Goal: Task Accomplishment & Management: Manage account settings

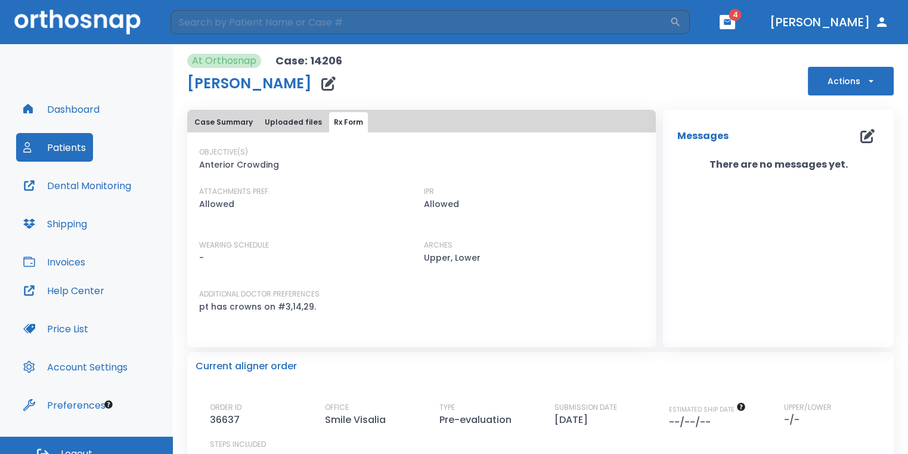
click at [731, 20] on icon "button" at bounding box center [727, 21] width 7 height 5
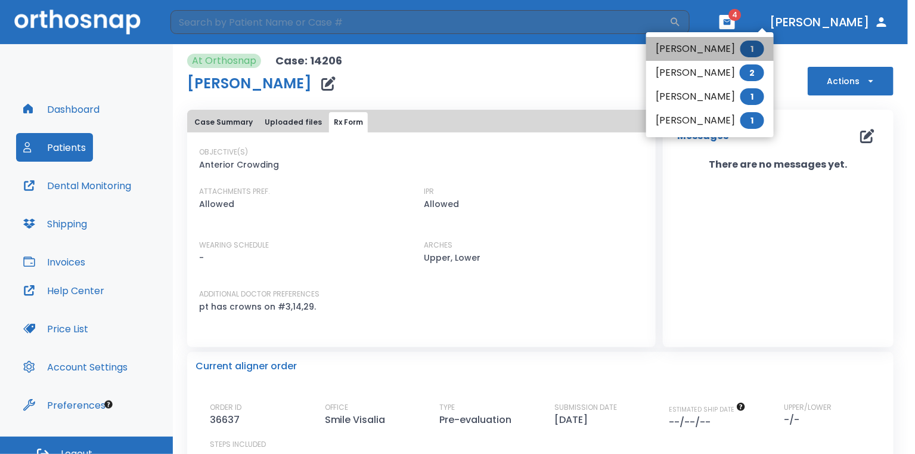
click at [734, 55] on li "Romeo Perez 1" at bounding box center [710, 49] width 128 height 24
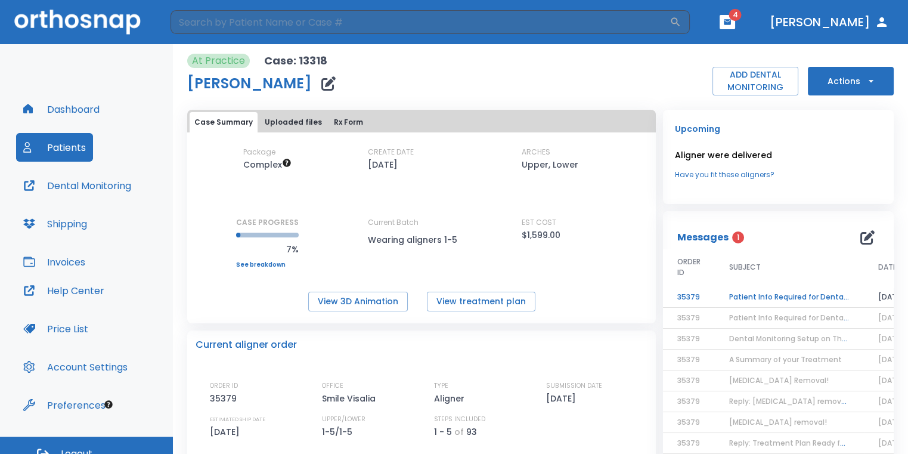
click at [809, 296] on td "Patient Info Required for DentalMonitoring!" at bounding box center [789, 297] width 149 height 21
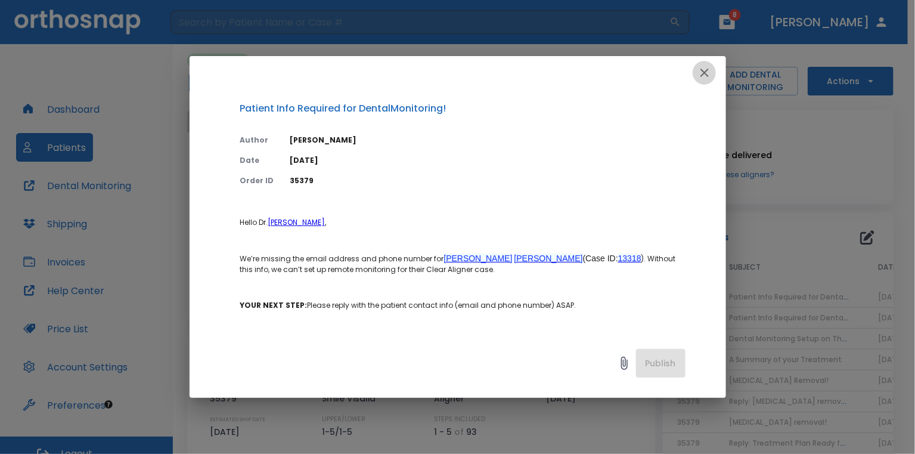
click at [710, 69] on icon "button" at bounding box center [705, 73] width 14 height 14
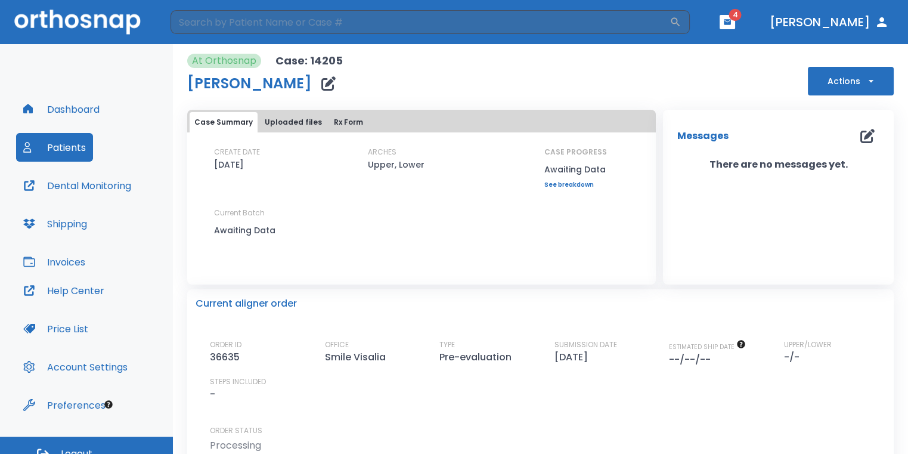
click at [731, 24] on icon "button" at bounding box center [727, 21] width 7 height 5
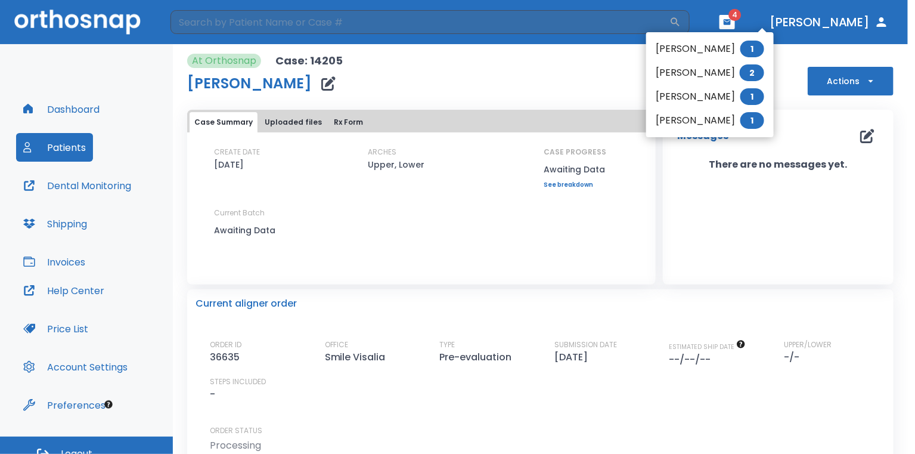
click at [693, 76] on li "[PERSON_NAME] 2" at bounding box center [710, 73] width 128 height 24
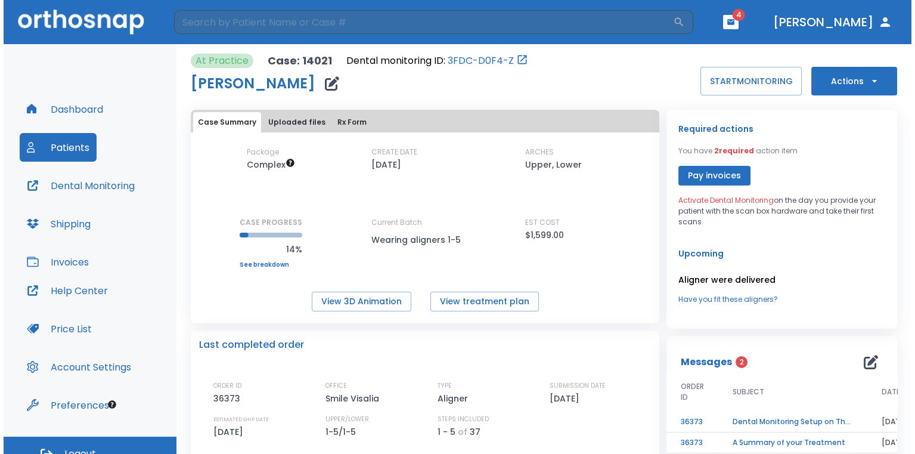
scroll to position [60, 0]
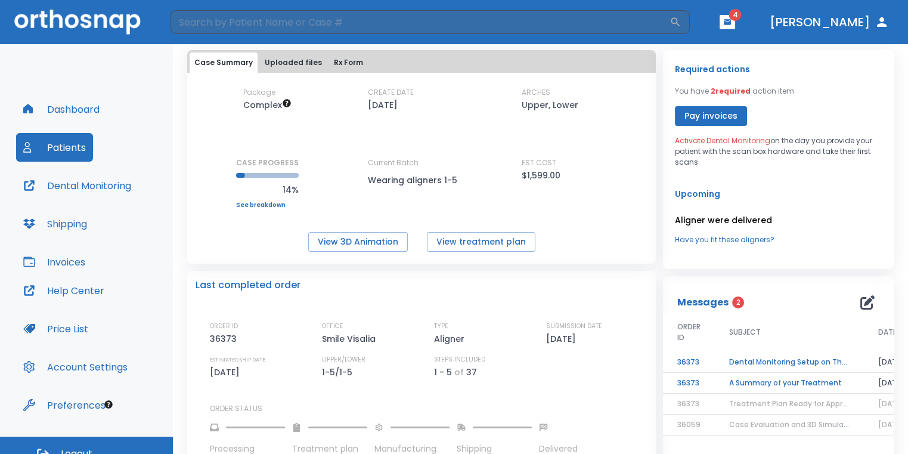
click at [755, 381] on td "A Summary of your Treatment" at bounding box center [789, 383] width 149 height 21
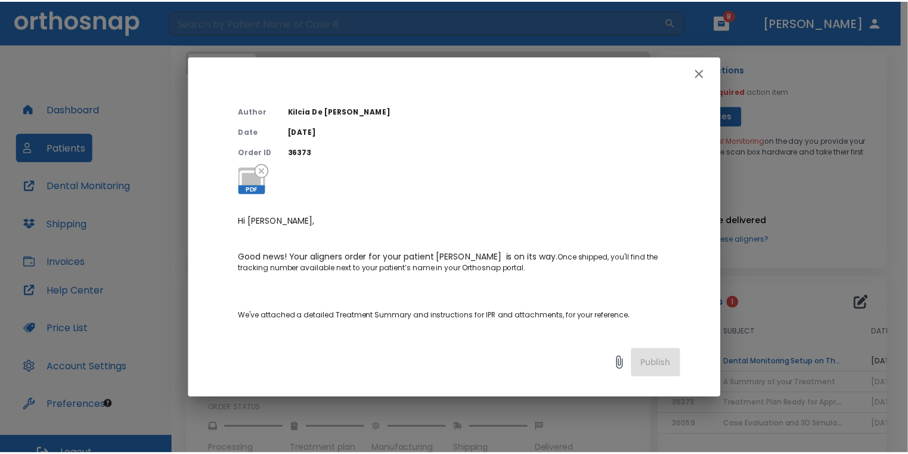
scroll to position [0, 0]
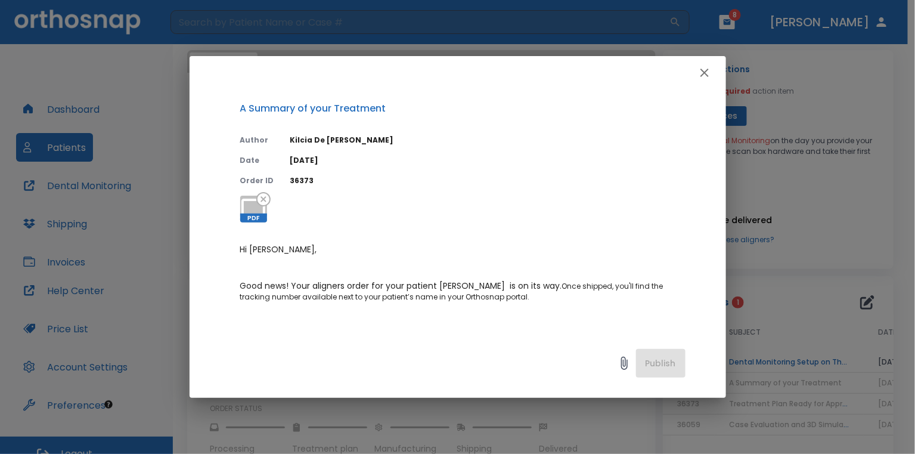
click at [702, 77] on icon "button" at bounding box center [705, 73] width 14 height 14
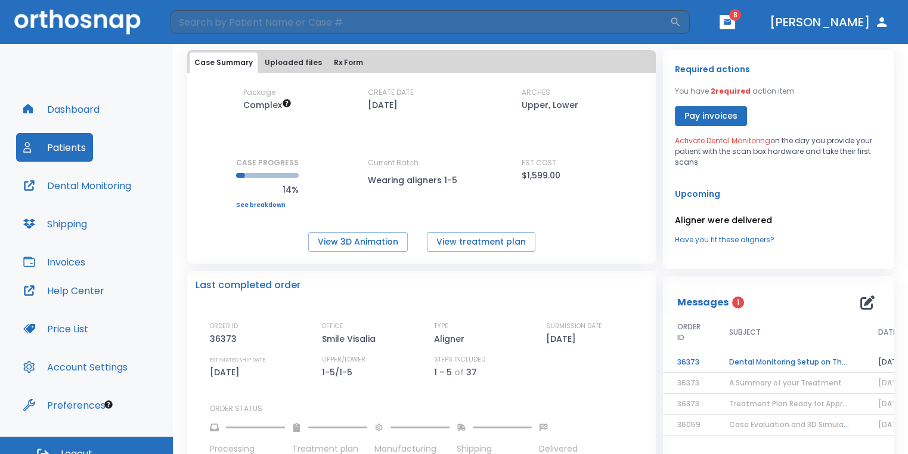
click at [754, 356] on td "Dental Monitoring Setup on The Delivery Day" at bounding box center [789, 362] width 149 height 21
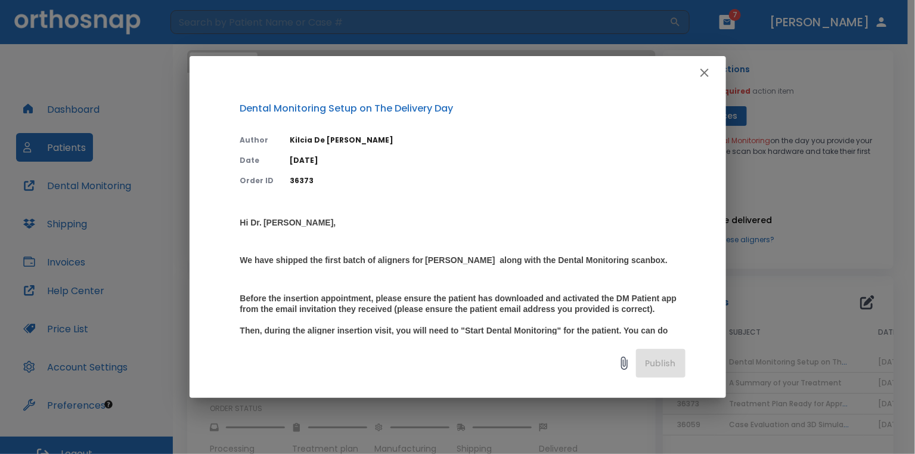
click at [703, 75] on icon "button" at bounding box center [705, 73] width 8 height 8
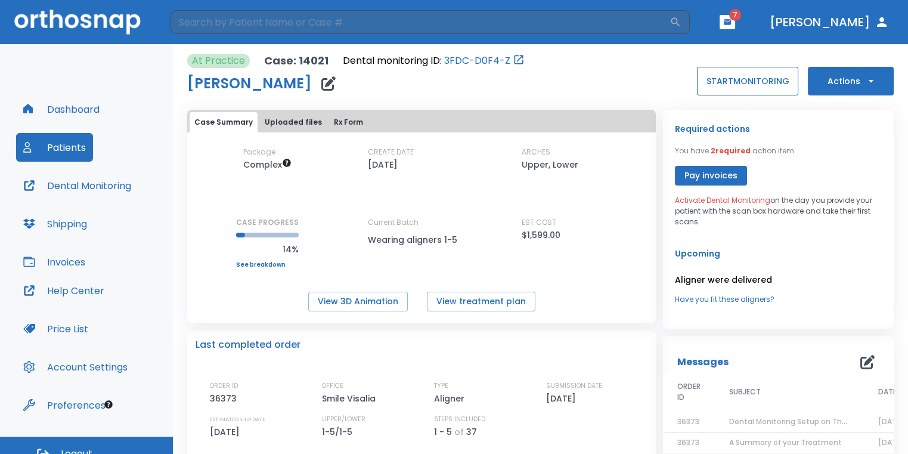
click at [716, 75] on button "START MONITORING" at bounding box center [747, 81] width 101 height 29
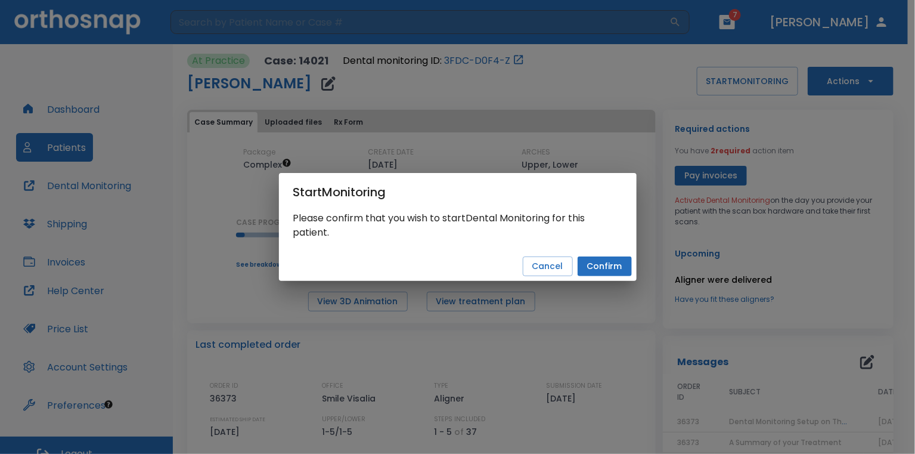
click at [611, 269] on button "Confirm" at bounding box center [605, 266] width 54 height 20
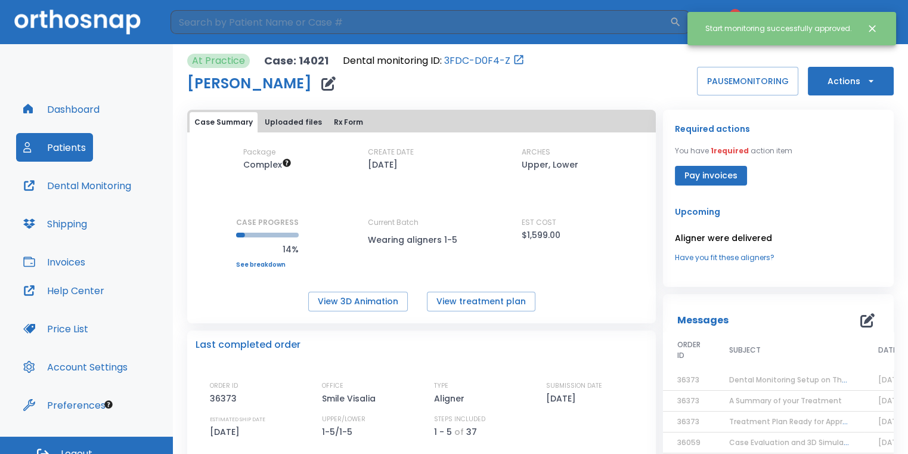
click at [874, 45] on div "Start monitoring successfully approved." at bounding box center [792, 28] width 209 height 33
click at [875, 29] on icon "Close notification" at bounding box center [873, 29] width 12 height 12
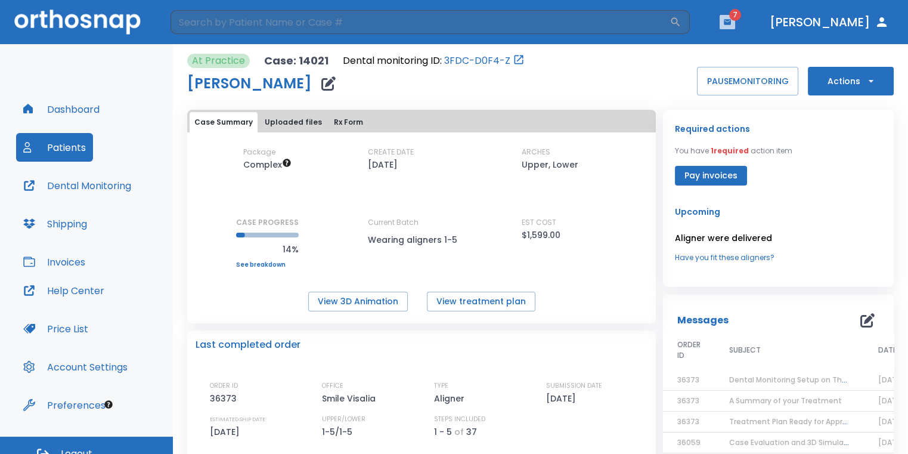
click at [732, 19] on icon "button" at bounding box center [727, 22] width 8 height 8
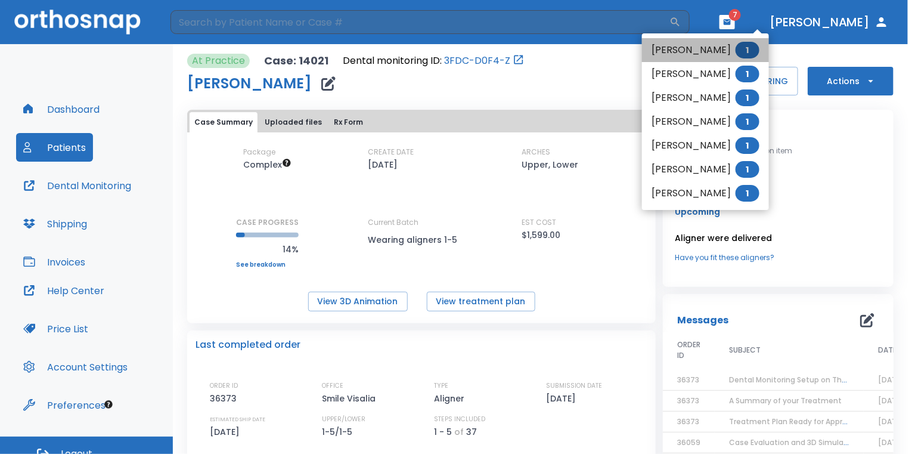
click at [726, 51] on li "[PERSON_NAME] 1" at bounding box center [705, 50] width 127 height 24
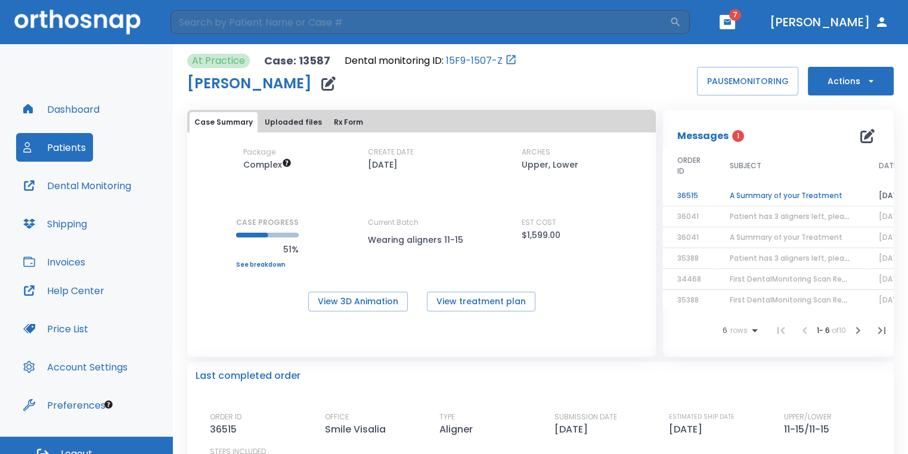
click at [825, 198] on td "A Summary of your Treatment" at bounding box center [790, 195] width 149 height 21
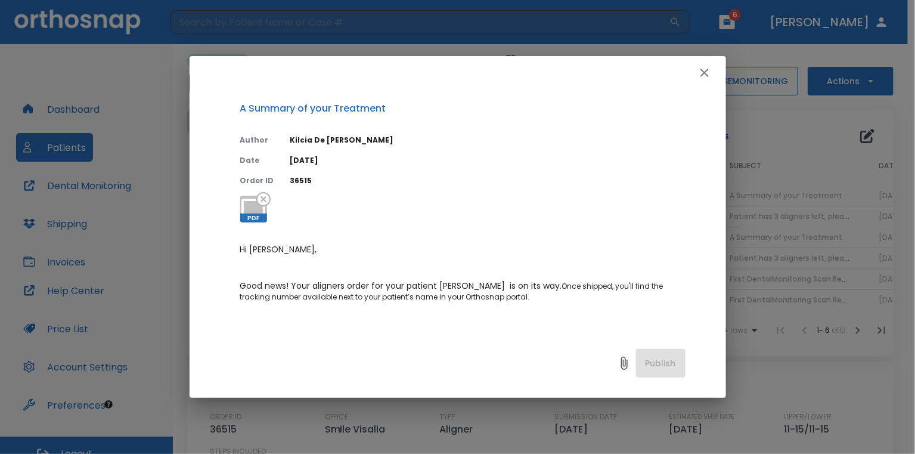
click at [708, 71] on icon "button" at bounding box center [705, 73] width 14 height 14
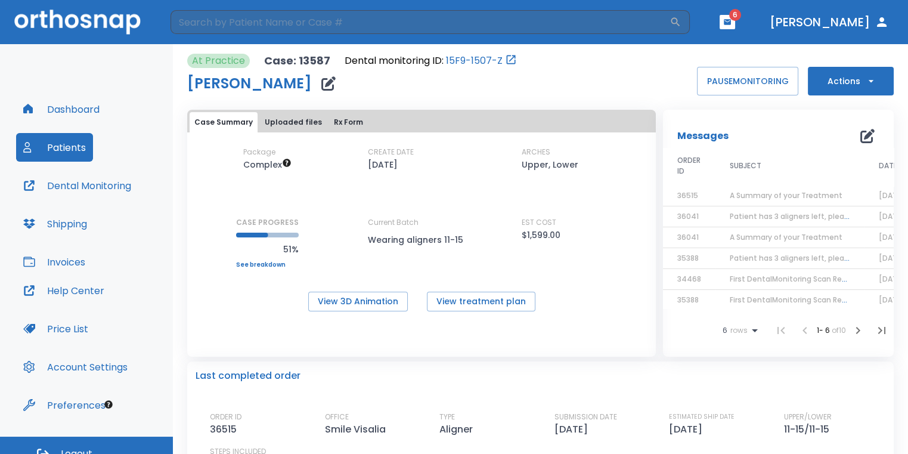
click at [735, 27] on button "button" at bounding box center [728, 22] width 16 height 14
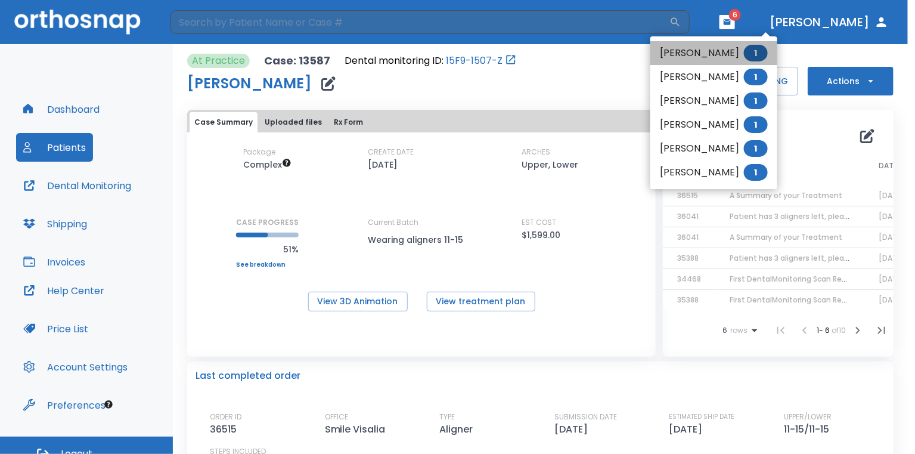
click at [722, 57] on li "[PERSON_NAME] 1" at bounding box center [714, 53] width 127 height 24
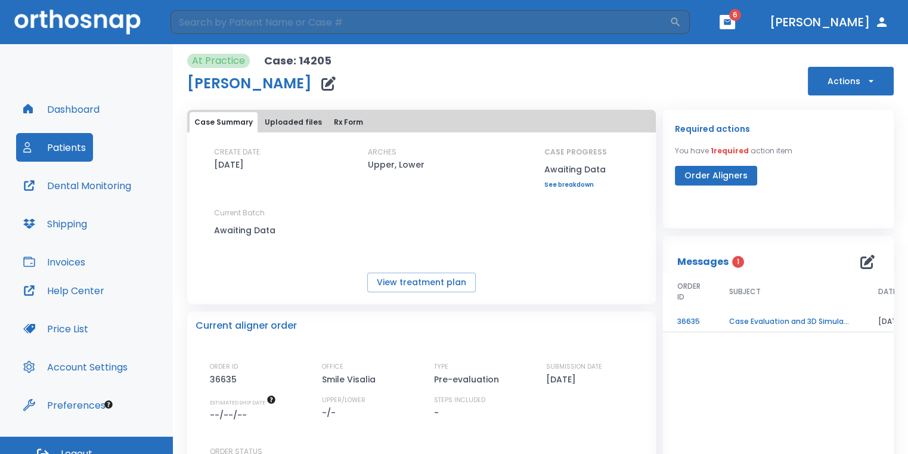
click at [758, 322] on td "Case Evaluation and 3D Simulation Ready" at bounding box center [789, 321] width 149 height 21
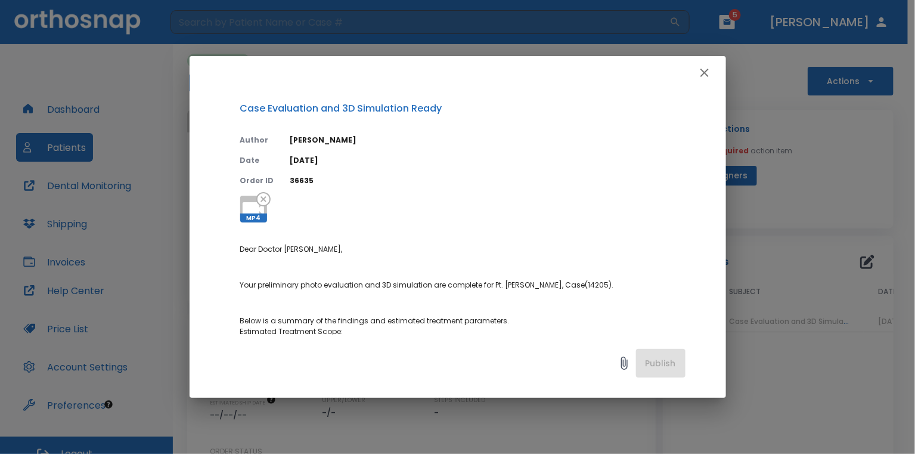
click at [238, 201] on div "Case Evaluation and 3D Simulation Ready Author [PERSON_NAME] Date [DATE] Order …" at bounding box center [458, 211] width 537 height 245
click at [245, 195] on div "[PERSON_NAME].mp4 [DATE] 01:44 PM" at bounding box center [267, 175] width 113 height 42
click at [819, 132] on div "Case Evaluation and 3D Simulation Ready Author [PERSON_NAME] Date [DATE] Order …" at bounding box center [457, 227] width 915 height 454
click at [698, 75] on icon "button" at bounding box center [705, 73] width 14 height 14
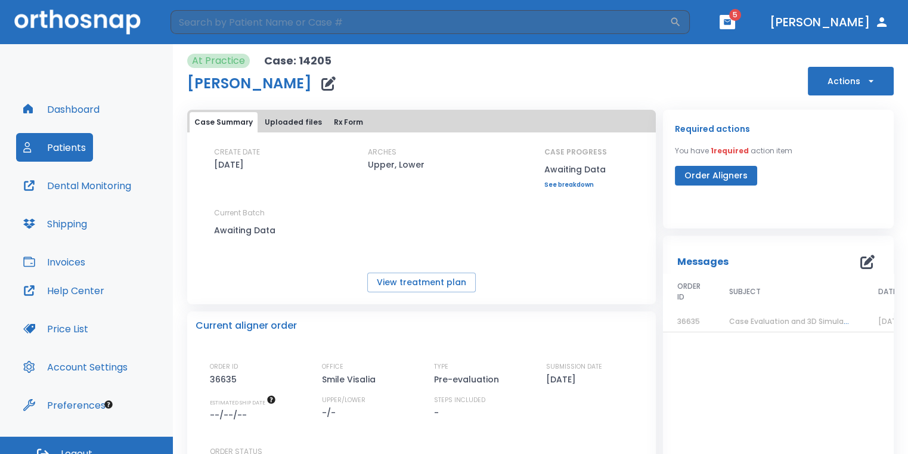
click at [735, 23] on button "button" at bounding box center [728, 22] width 16 height 14
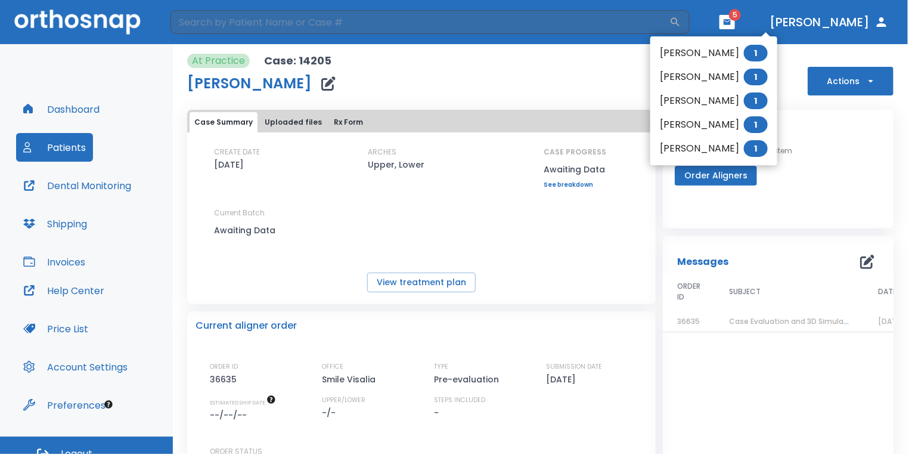
click at [515, 72] on div at bounding box center [457, 227] width 915 height 454
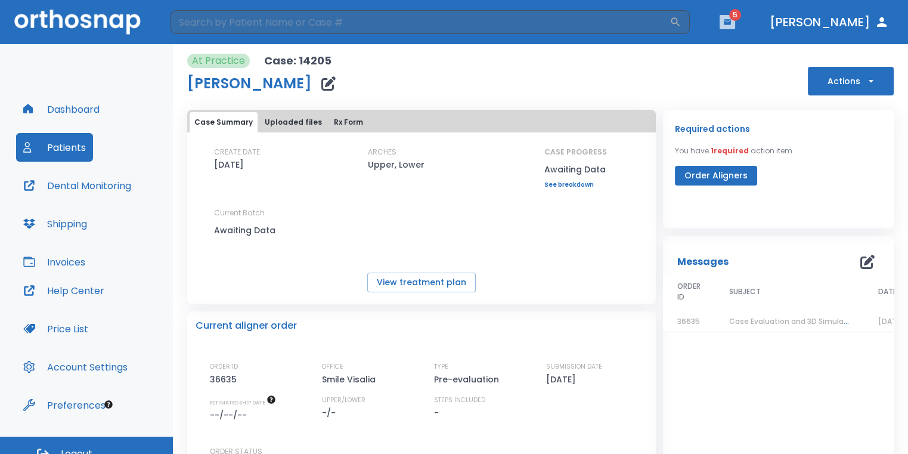
click at [732, 25] on icon "button" at bounding box center [727, 22] width 8 height 8
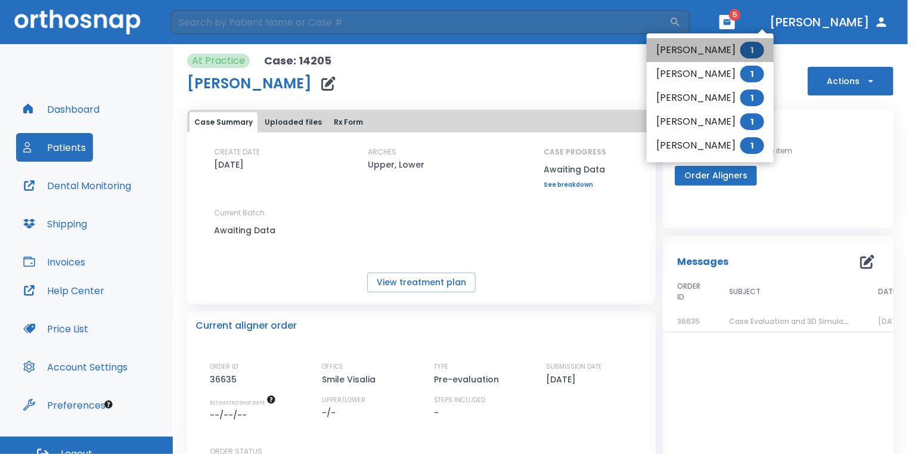
click at [705, 51] on li "[PERSON_NAME] 1" at bounding box center [710, 50] width 127 height 24
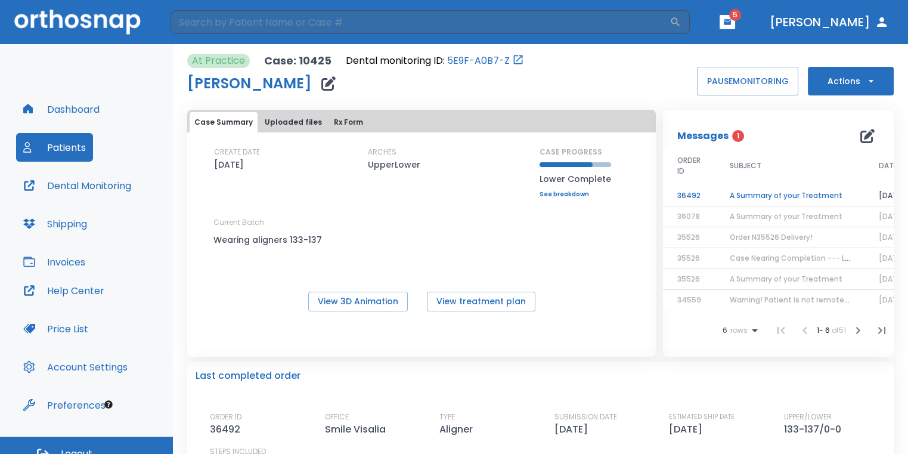
click at [833, 194] on td "A Summary of your Treatment" at bounding box center [790, 195] width 149 height 21
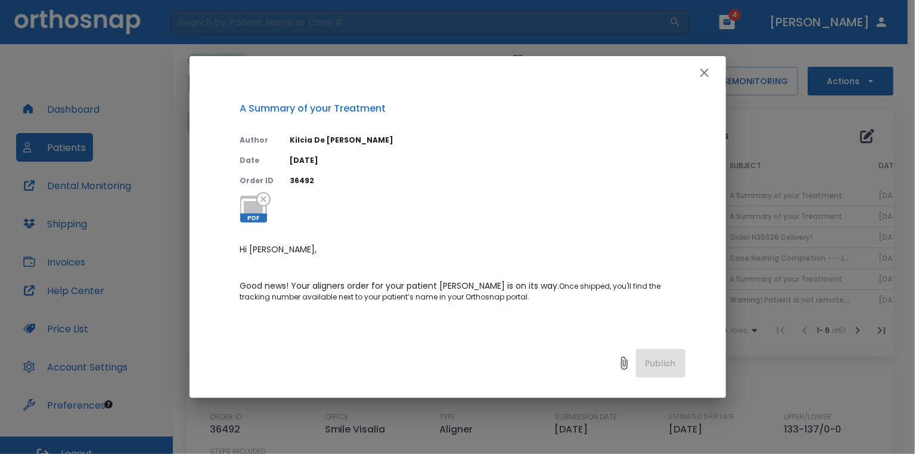
click at [704, 77] on icon "button" at bounding box center [705, 73] width 14 height 14
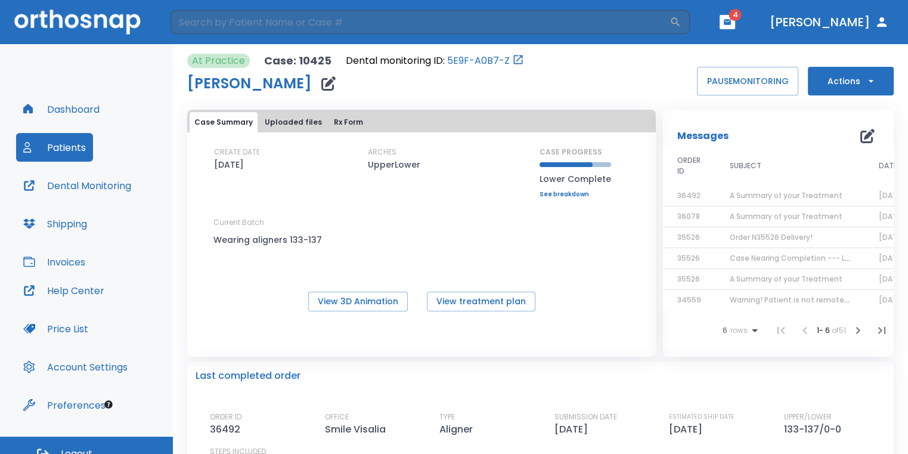
click at [732, 25] on icon "button" at bounding box center [727, 22] width 8 height 8
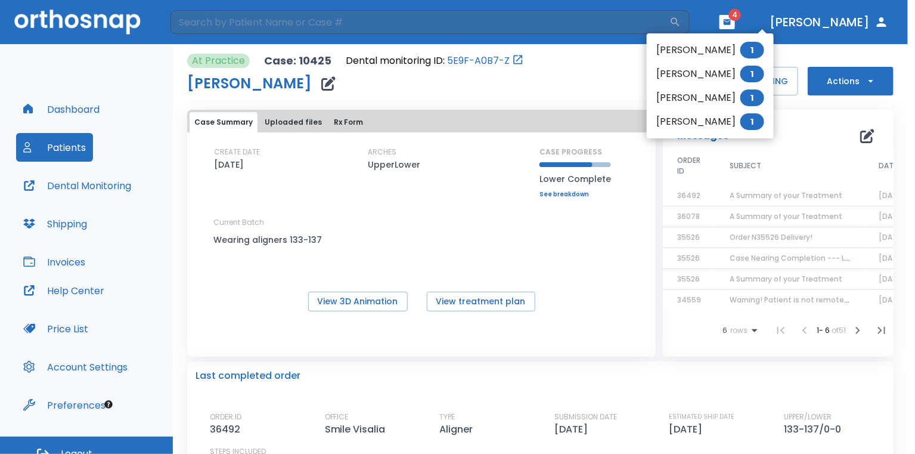
click at [710, 54] on li "[PERSON_NAME] 1" at bounding box center [710, 50] width 127 height 24
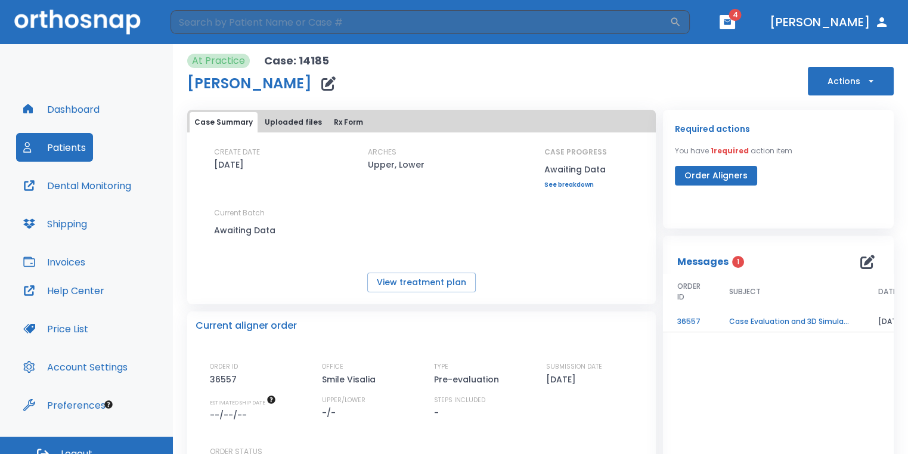
click at [766, 316] on td "Case Evaluation and 3D Simulation Ready" at bounding box center [789, 321] width 149 height 21
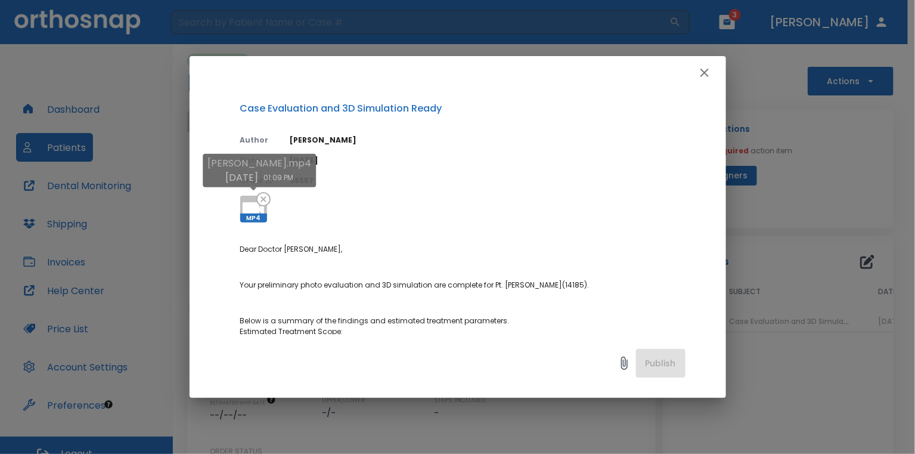
click at [243, 197] on icon at bounding box center [253, 209] width 29 height 29
click at [707, 74] on icon "button" at bounding box center [705, 73] width 14 height 14
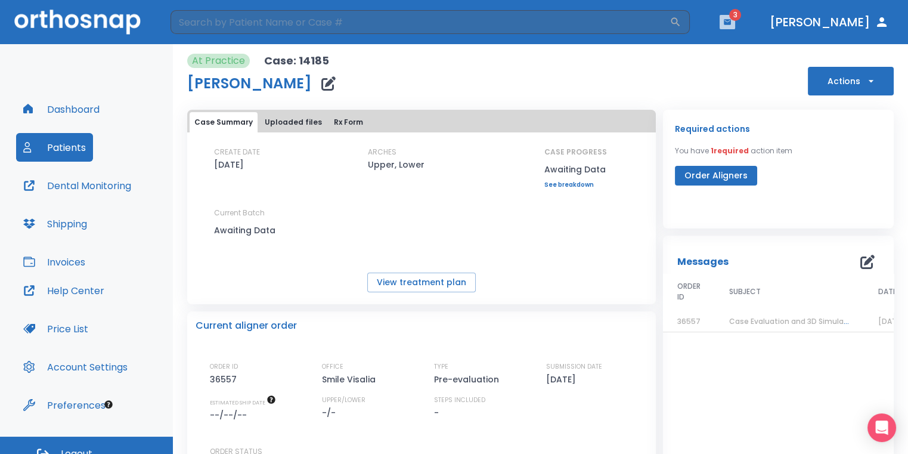
click at [732, 24] on icon "button" at bounding box center [727, 22] width 8 height 8
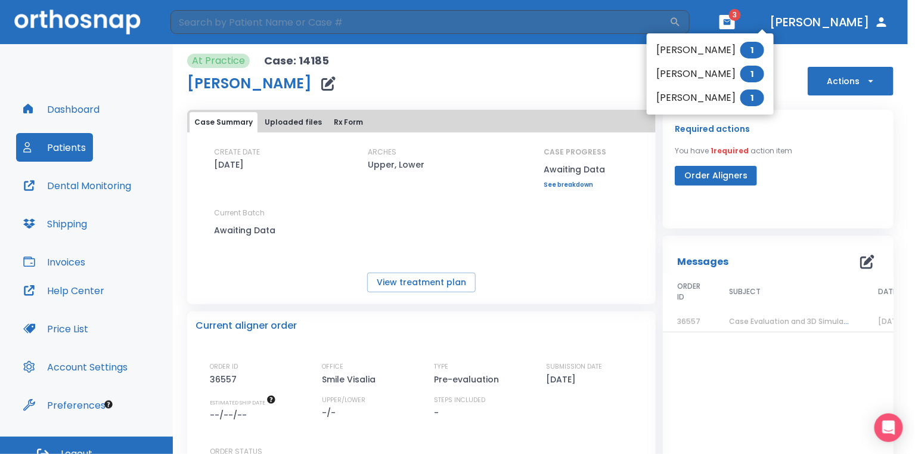
click at [736, 49] on li "Connie Suniga 1" at bounding box center [710, 50] width 127 height 24
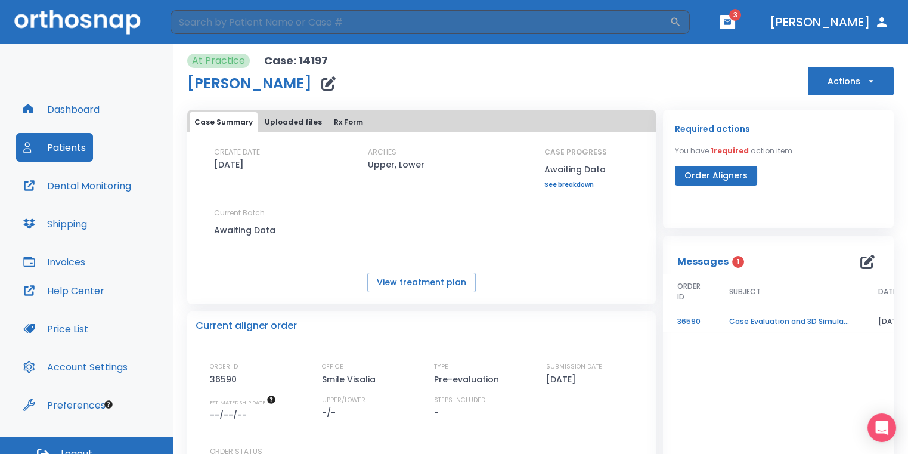
click at [765, 321] on td "Case Evaluation and 3D Simulation Ready" at bounding box center [789, 321] width 149 height 21
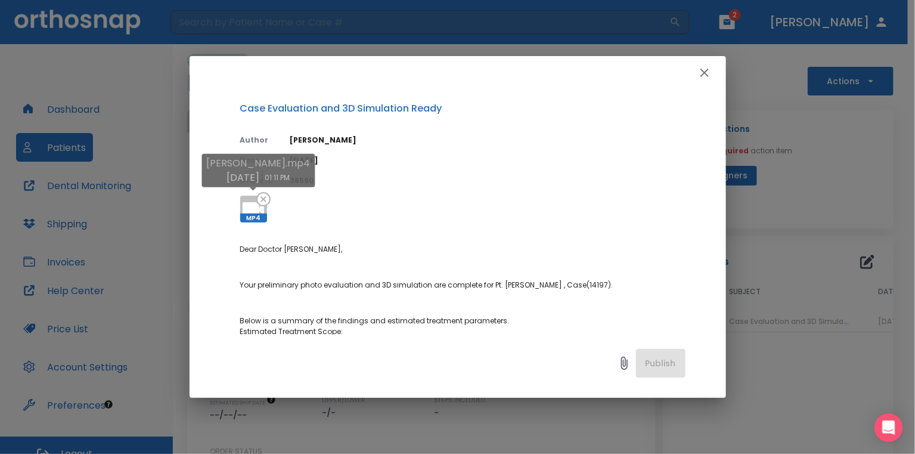
click at [245, 202] on icon at bounding box center [253, 209] width 21 height 14
click at [836, 151] on div "Case Evaluation and 3D Simulation Ready Author Julia Korotkova Date 09/19/25 Or…" at bounding box center [457, 227] width 915 height 454
click at [705, 76] on icon "button" at bounding box center [705, 73] width 14 height 14
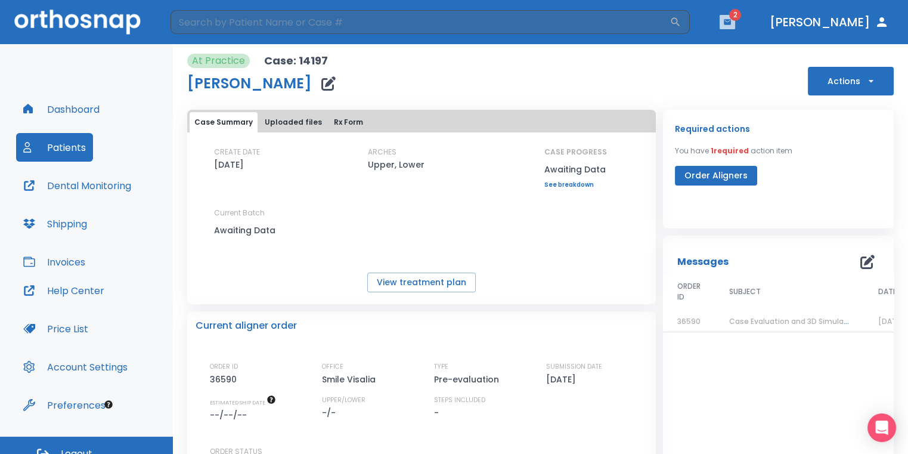
click at [735, 25] on button "button" at bounding box center [728, 22] width 16 height 14
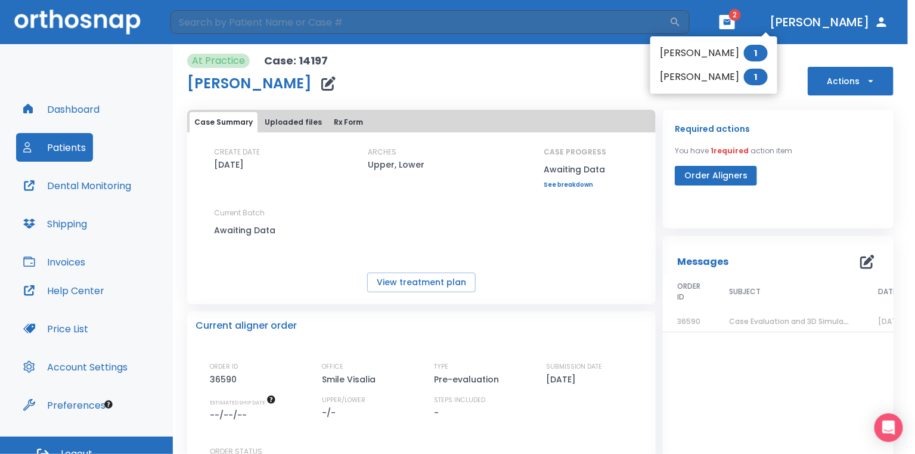
click at [718, 54] on li "Jasmine Chavez 1" at bounding box center [714, 53] width 127 height 24
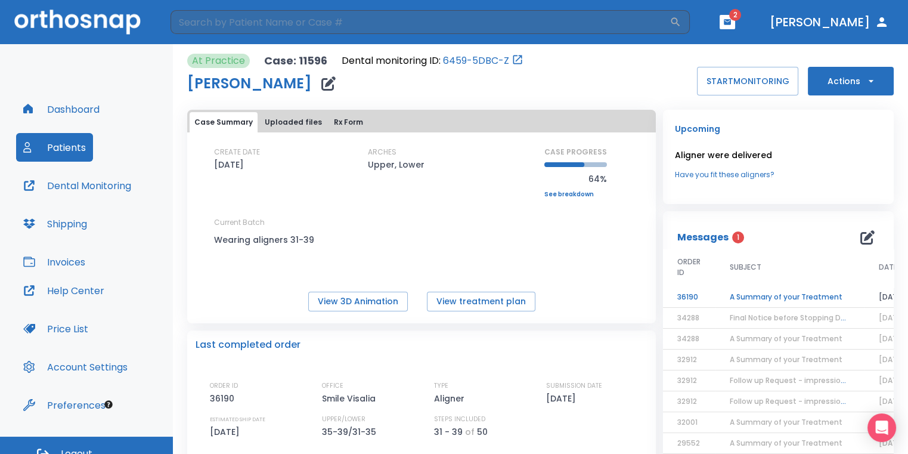
click at [781, 296] on td "A Summary of your Treatment" at bounding box center [790, 297] width 149 height 21
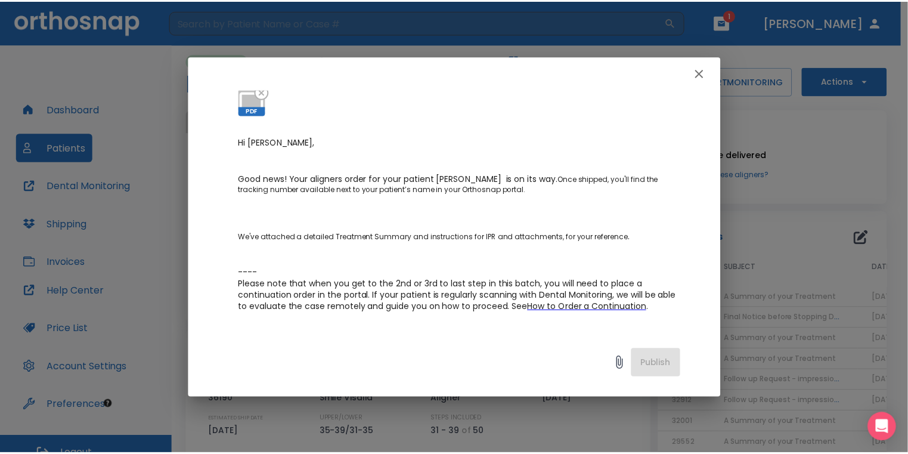
scroll to position [239, 0]
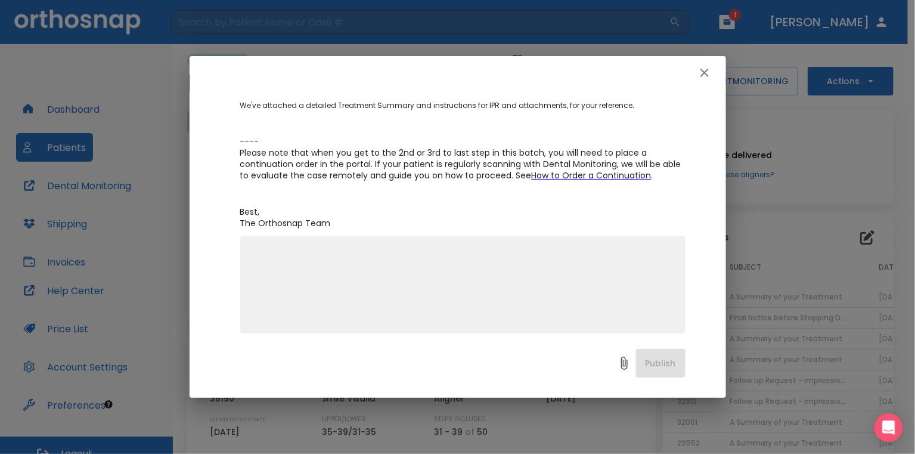
click at [701, 75] on icon "button" at bounding box center [705, 73] width 14 height 14
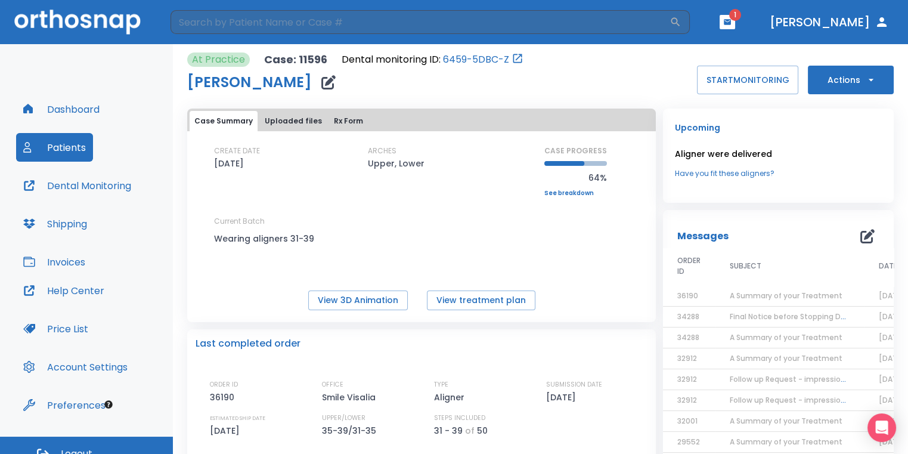
scroll to position [0, 0]
click at [731, 21] on icon "button" at bounding box center [727, 21] width 7 height 5
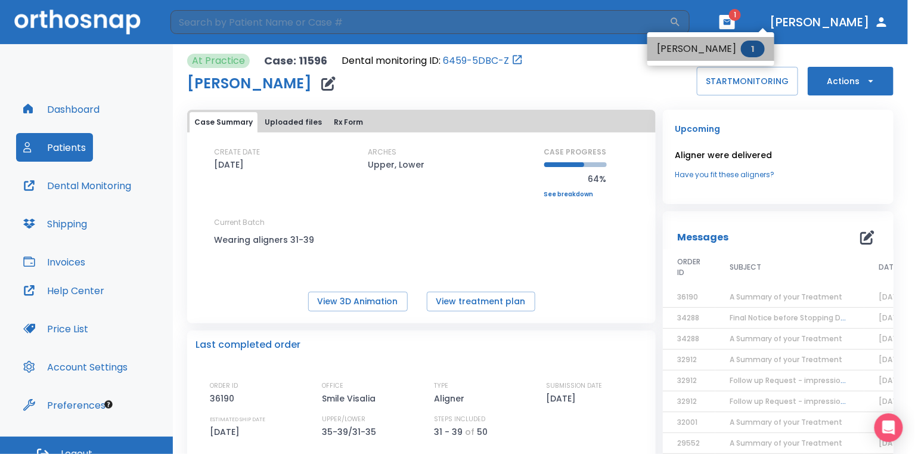
click at [747, 51] on span "1" at bounding box center [753, 49] width 24 height 17
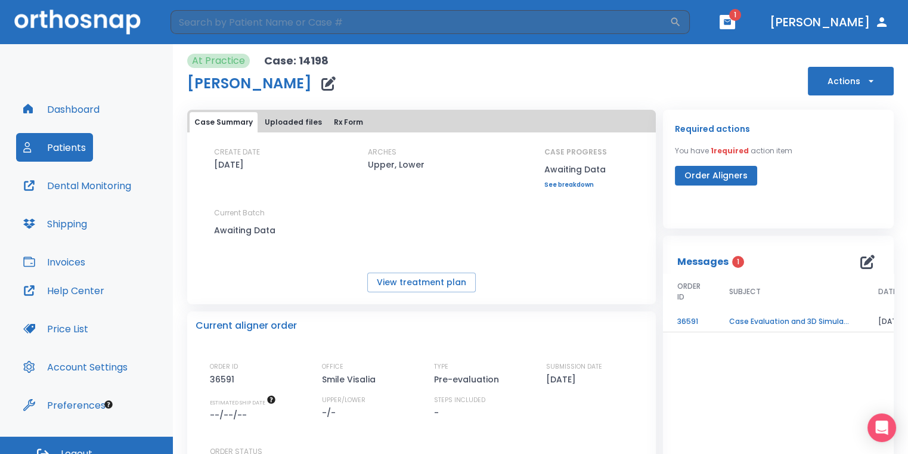
click at [792, 323] on td "Case Evaluation and 3D Simulation Ready" at bounding box center [789, 321] width 149 height 21
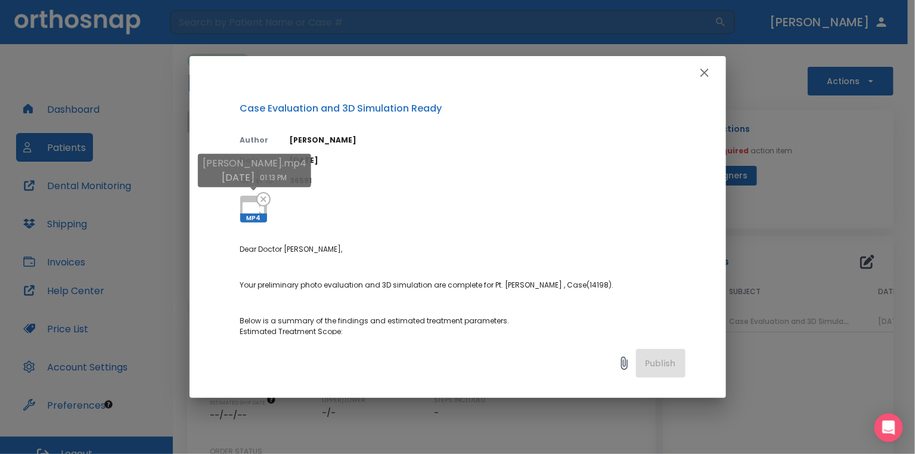
click at [249, 199] on icon at bounding box center [253, 209] width 29 height 29
click at [772, 212] on div "Case Evaluation and 3D Simulation Ready Author Julia Korotkova Date 09/19/25 Or…" at bounding box center [457, 227] width 915 height 454
click at [705, 71] on icon "button" at bounding box center [705, 73] width 8 height 8
